Goal: Information Seeking & Learning: Learn about a topic

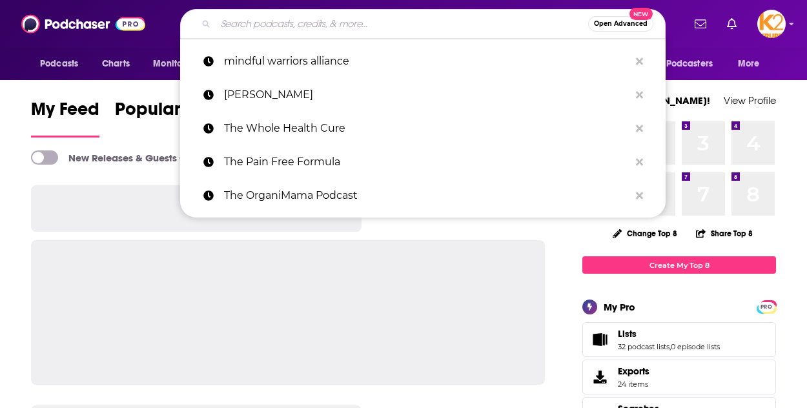
click at [424, 26] on input "Search podcasts, credits, & more..." at bounding box center [402, 24] width 372 height 21
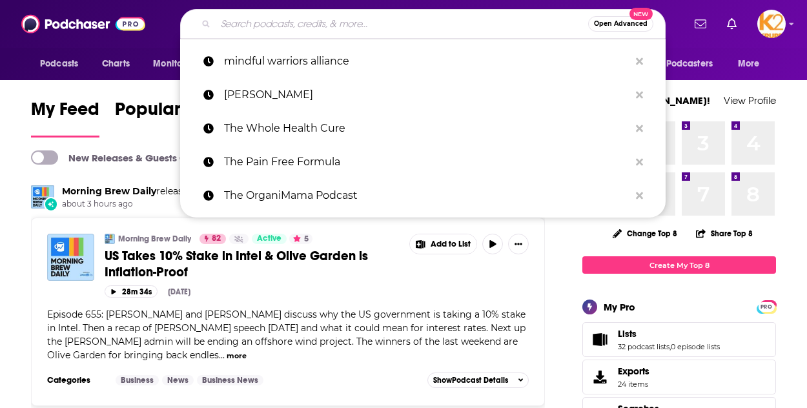
paste input "ResponseABLE Parenting"
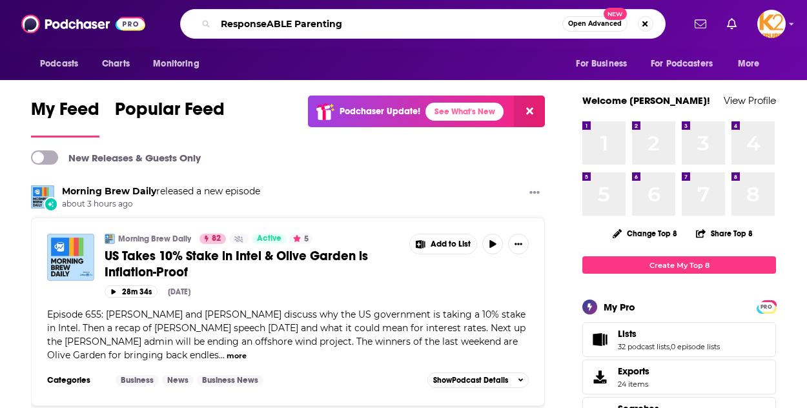
type input "ResponseABLE Parenting"
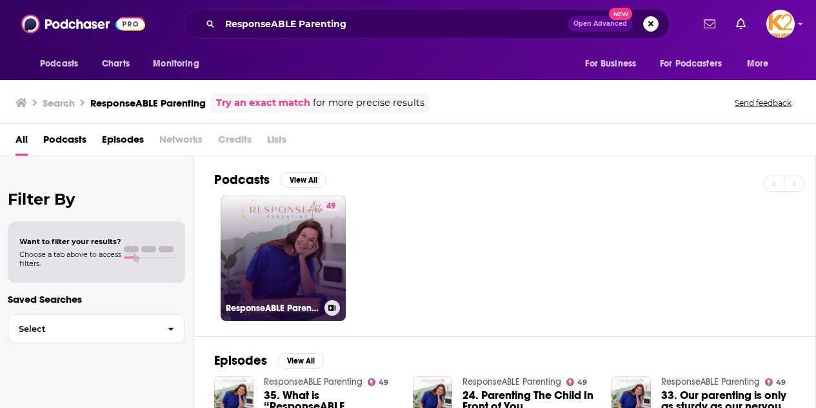
click at [291, 280] on link "49 ResponseABLE Parenting" at bounding box center [283, 258] width 125 height 125
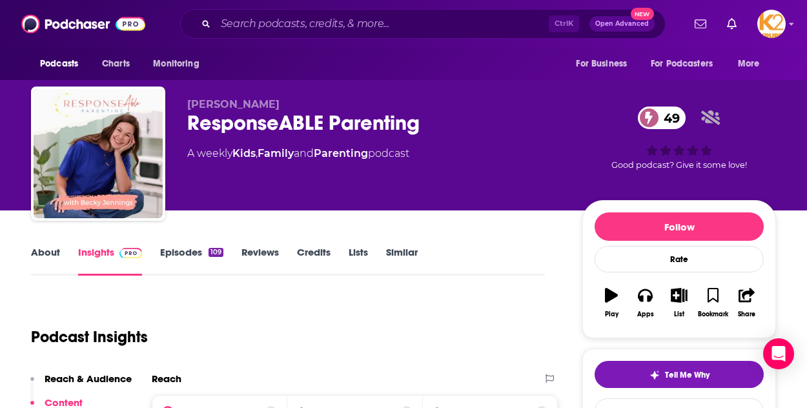
click at [45, 253] on link "About" at bounding box center [45, 261] width 29 height 30
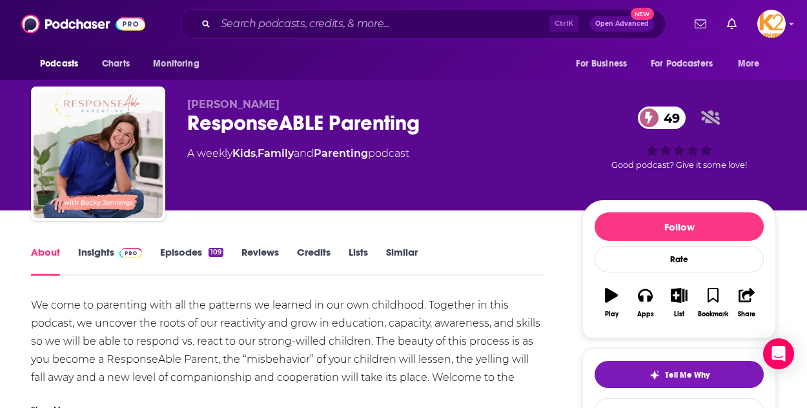
scroll to position [139, 0]
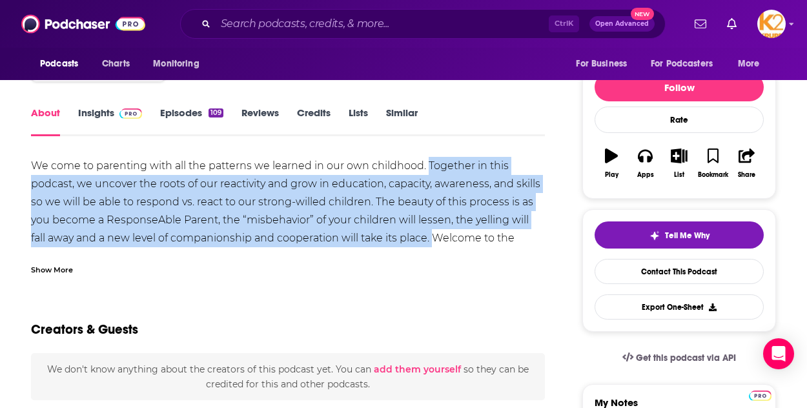
drag, startPoint x: 425, startPoint y: 160, endPoint x: 413, endPoint y: 237, distance: 78.4
click at [413, 237] on div "We come to parenting with all the patterns we learned in our own childhood. Tog…" at bounding box center [288, 211] width 514 height 108
copy div "Together in this podcast, we uncover the roots of our reactivity and grow in ed…"
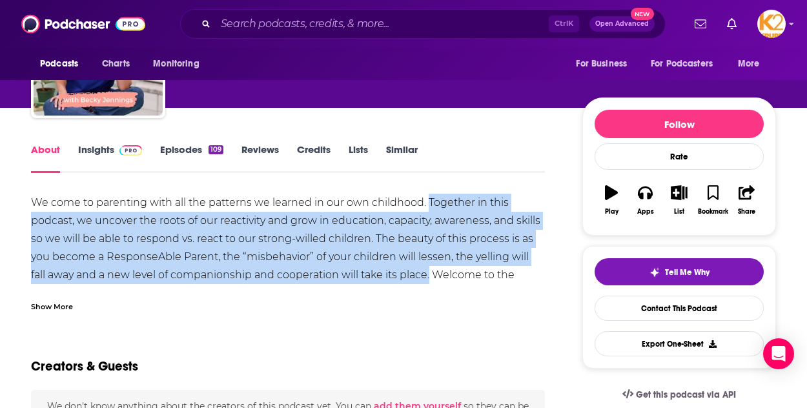
scroll to position [102, 0]
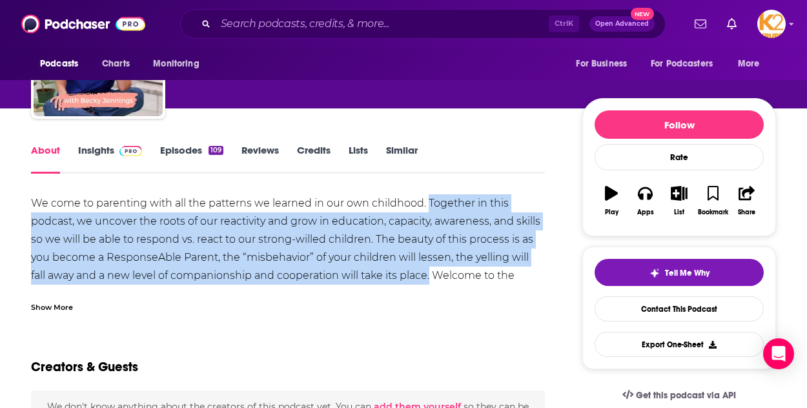
click at [197, 156] on link "Episodes 109" at bounding box center [191, 159] width 63 height 30
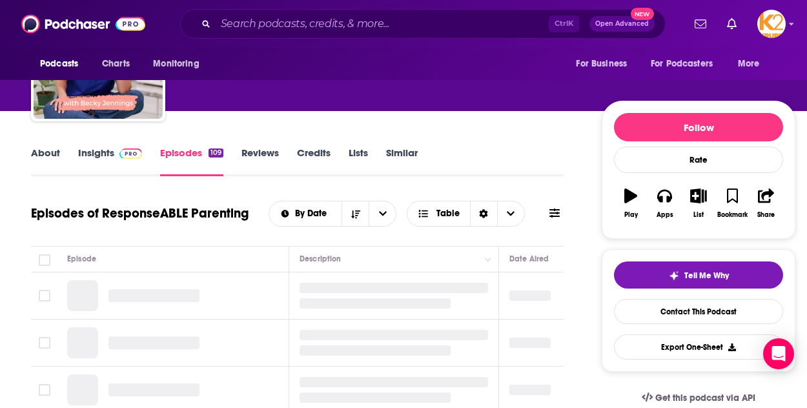
scroll to position [100, 0]
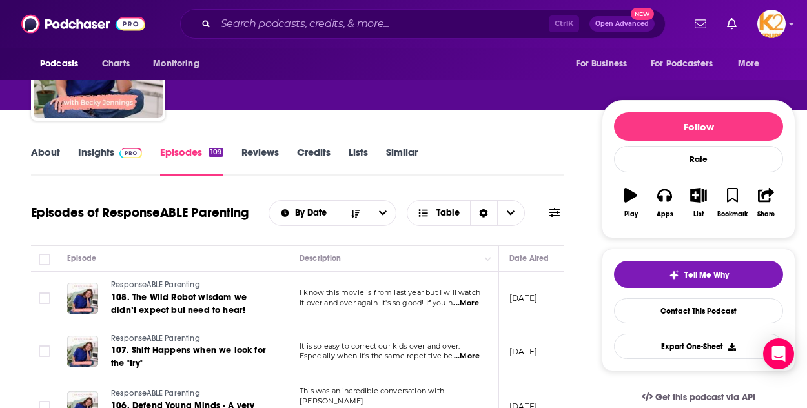
click at [102, 152] on link "Insights" at bounding box center [110, 161] width 64 height 30
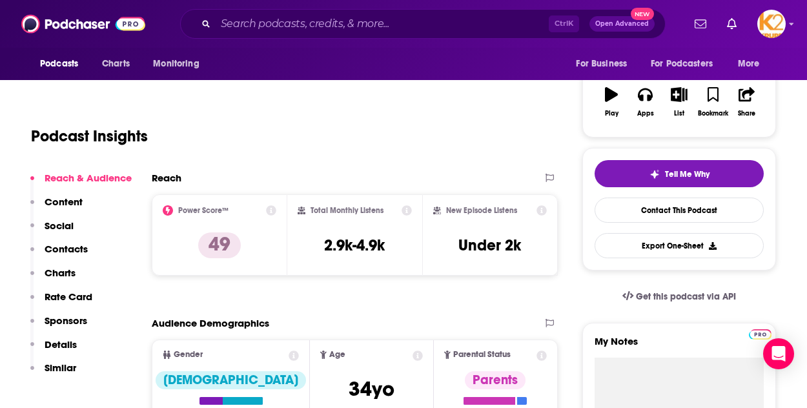
scroll to position [199, 0]
